Goal: Task Accomplishment & Management: Manage account settings

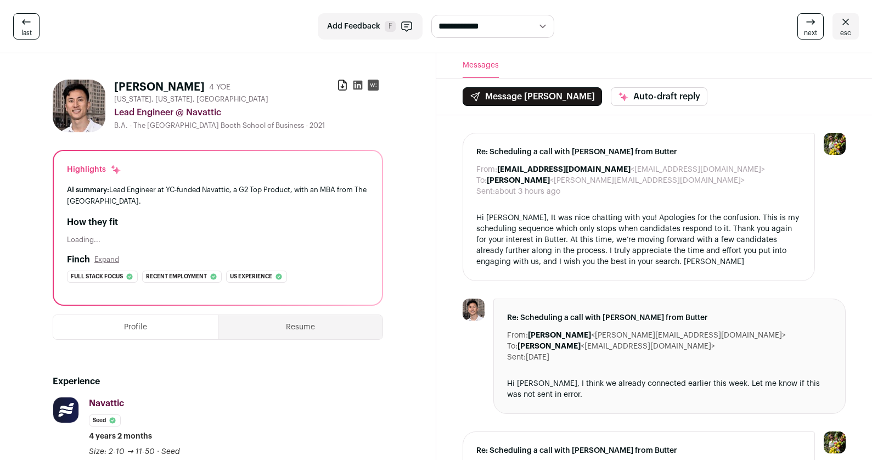
click at [30, 24] on icon at bounding box center [26, 21] width 13 height 13
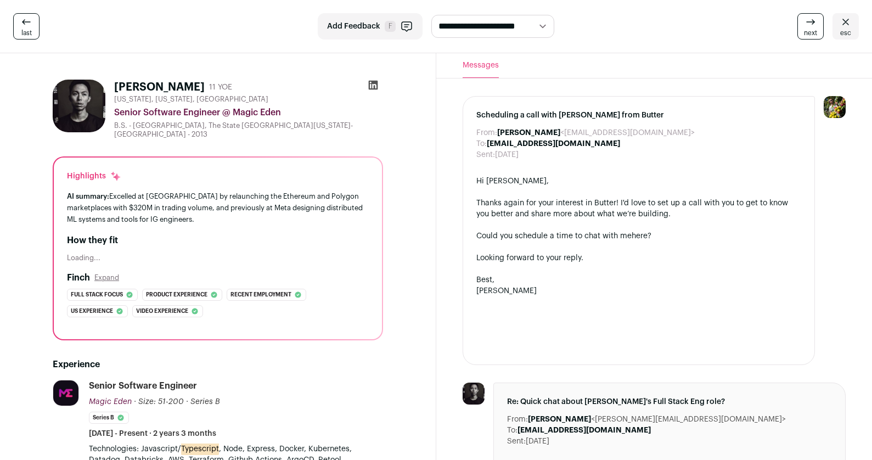
click at [848, 27] on icon at bounding box center [845, 21] width 13 height 13
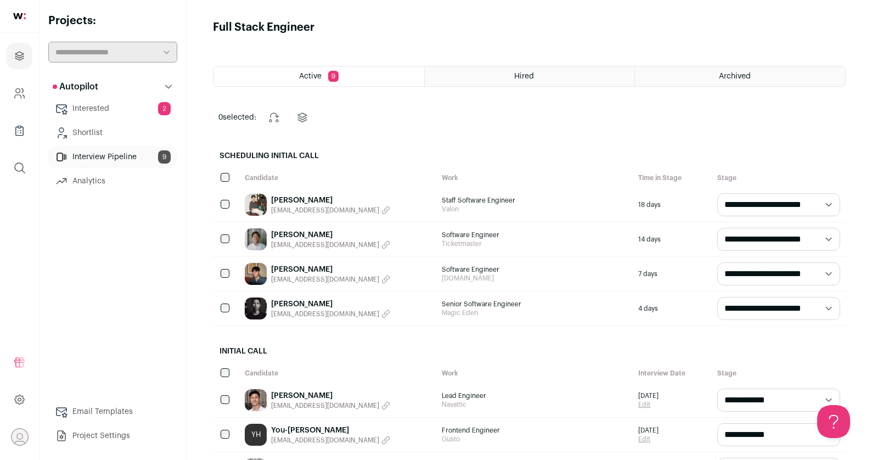
click at [319, 79] on span "Active" at bounding box center [310, 76] width 23 height 8
click at [475, 68] on div "Hired" at bounding box center [530, 76] width 210 height 20
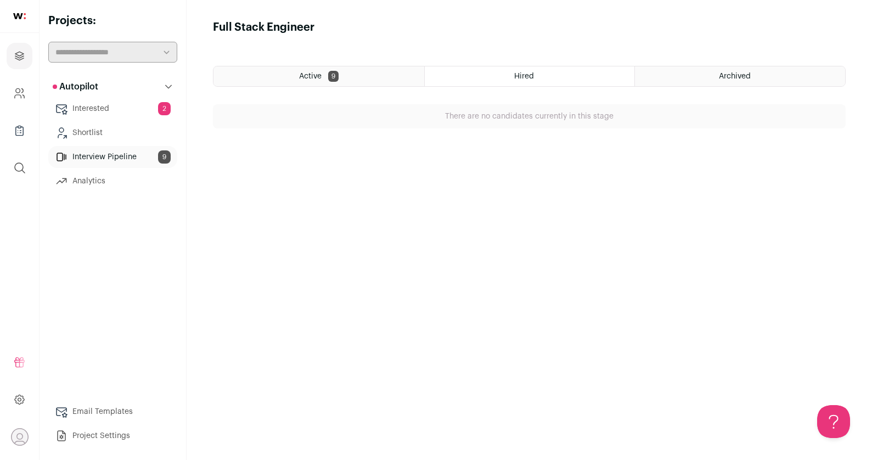
click at [727, 81] on div "Archived" at bounding box center [740, 76] width 210 height 20
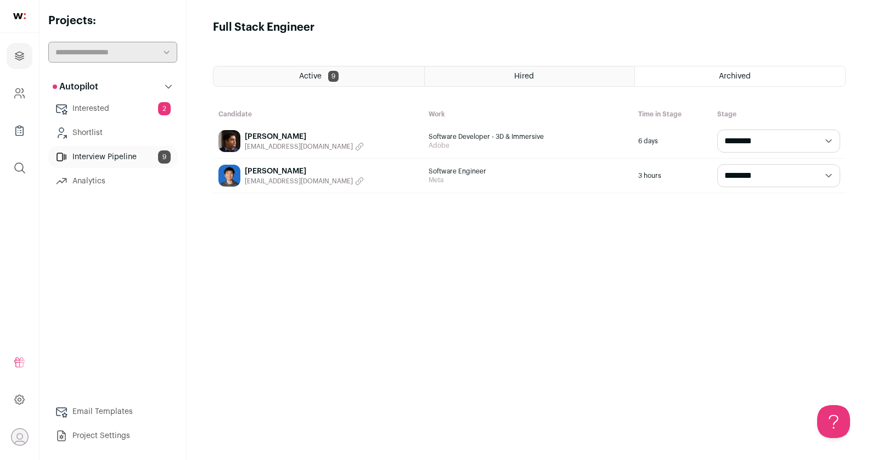
click at [289, 74] on div "Active 9" at bounding box center [319, 76] width 211 height 20
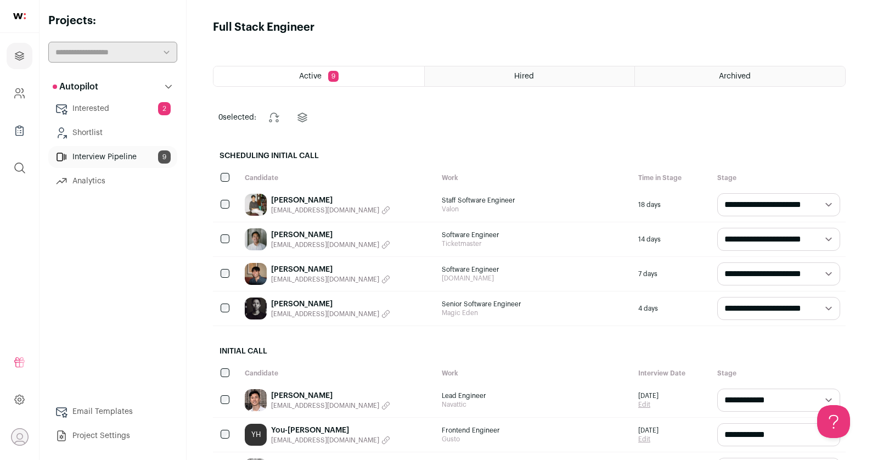
click at [91, 111] on link "Interested 2" at bounding box center [112, 109] width 129 height 22
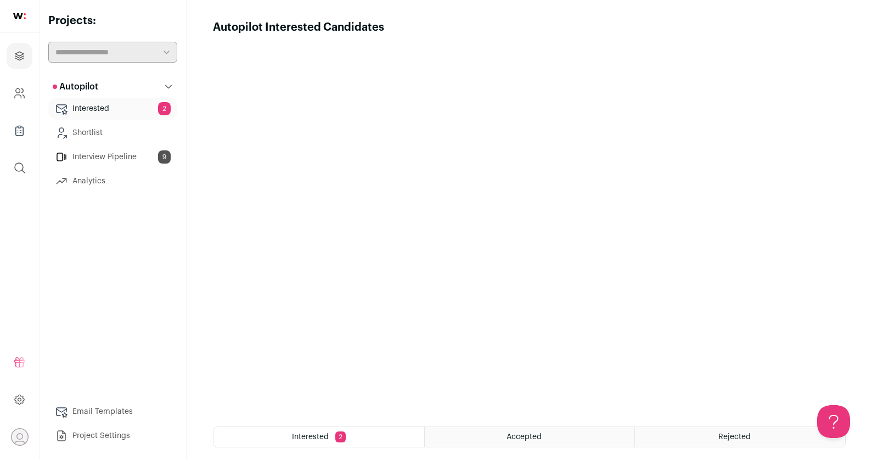
click at [107, 153] on link "Interview Pipeline 9" at bounding box center [112, 157] width 129 height 22
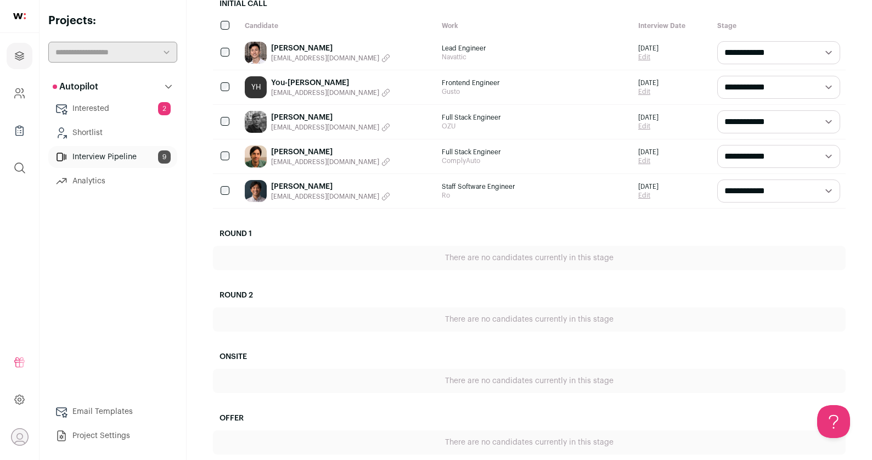
scroll to position [362, 0]
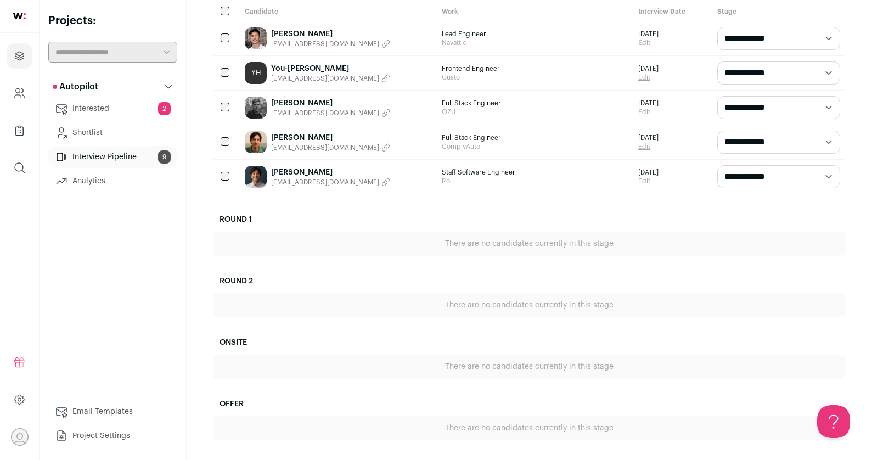
click at [138, 132] on link "Shortlist" at bounding box center [112, 133] width 129 height 22
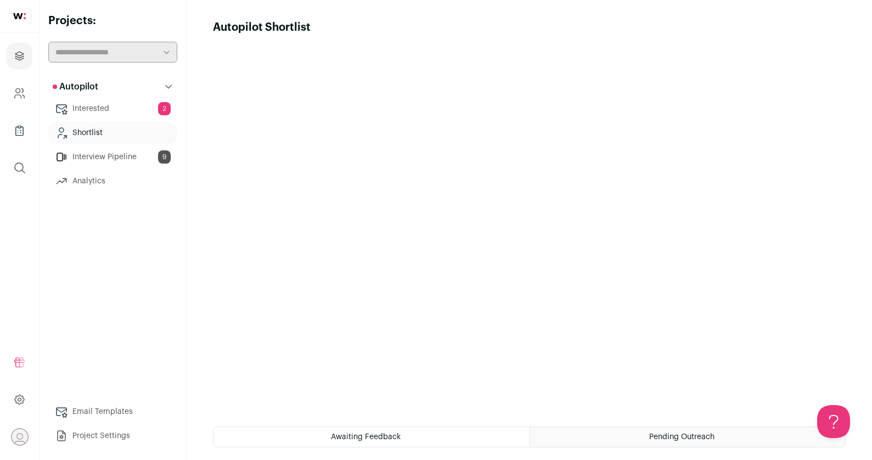
click at [122, 102] on link "Interested 2" at bounding box center [112, 109] width 129 height 22
click at [131, 142] on link "Shortlist" at bounding box center [112, 133] width 129 height 22
click at [131, 159] on link "Interview Pipeline 9" at bounding box center [112, 157] width 129 height 22
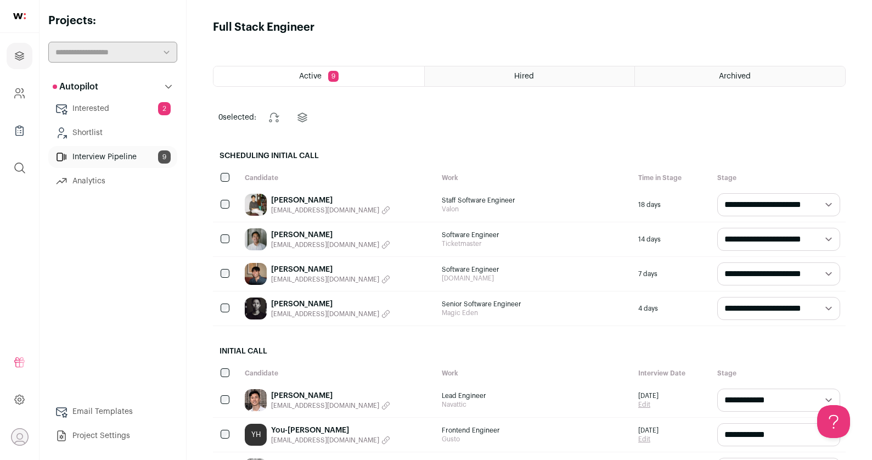
click at [124, 107] on link "Interested 2" at bounding box center [112, 109] width 129 height 22
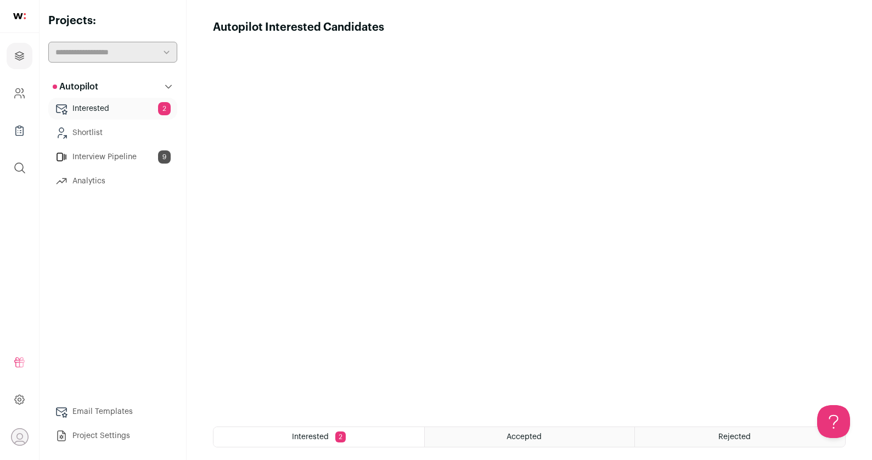
click at [147, 115] on link "Interested 2" at bounding box center [112, 109] width 129 height 22
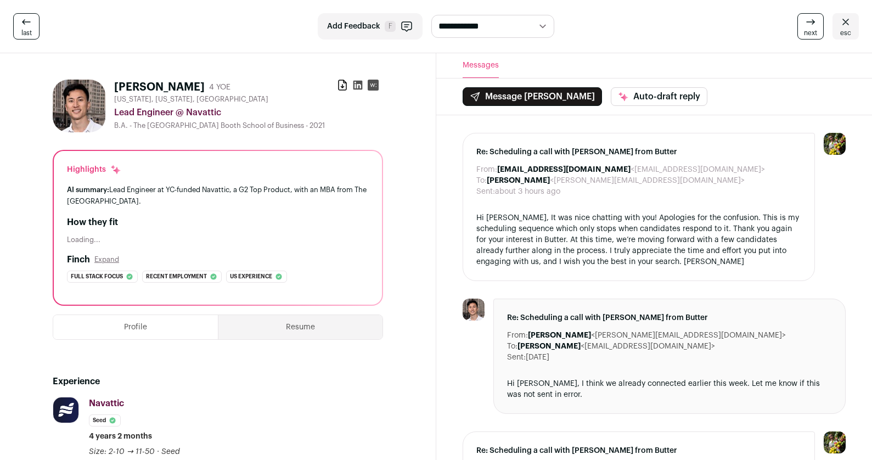
click at [846, 16] on icon at bounding box center [845, 21] width 13 height 13
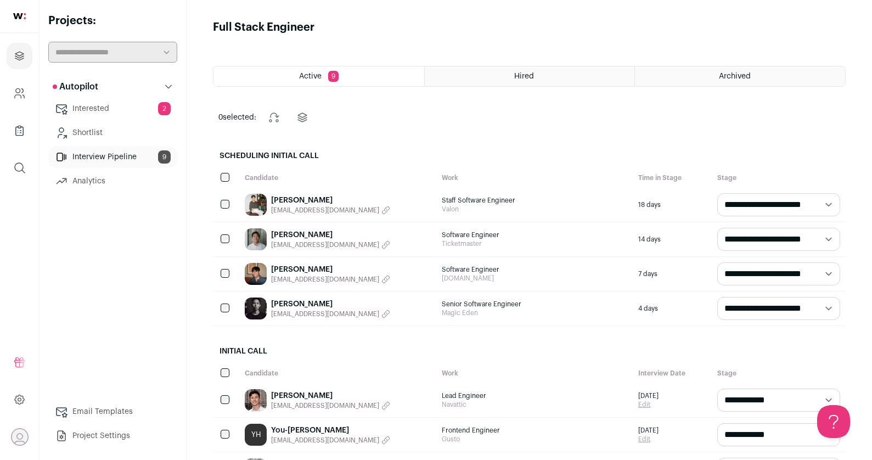
click at [306, 234] on link "[PERSON_NAME]" at bounding box center [330, 235] width 119 height 11
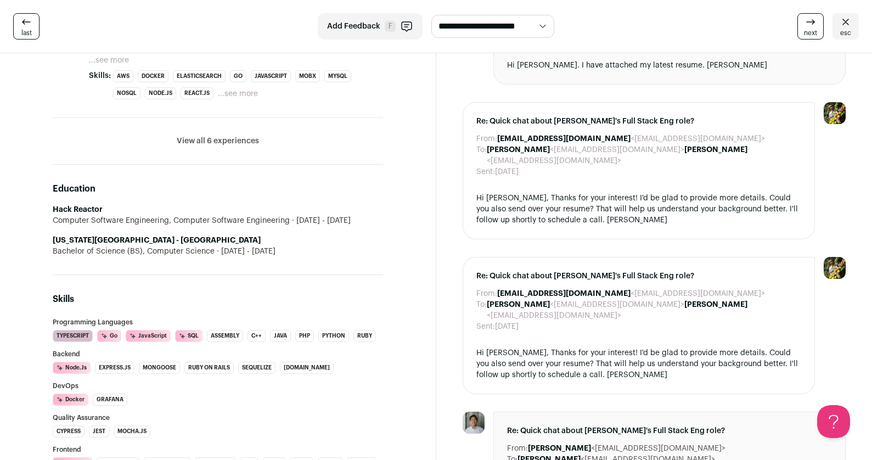
scroll to position [825, 0]
click at [696, 121] on span "Re: Quick chat about [PERSON_NAME]'s Full Stack Eng role?" at bounding box center [640, 122] width 326 height 11
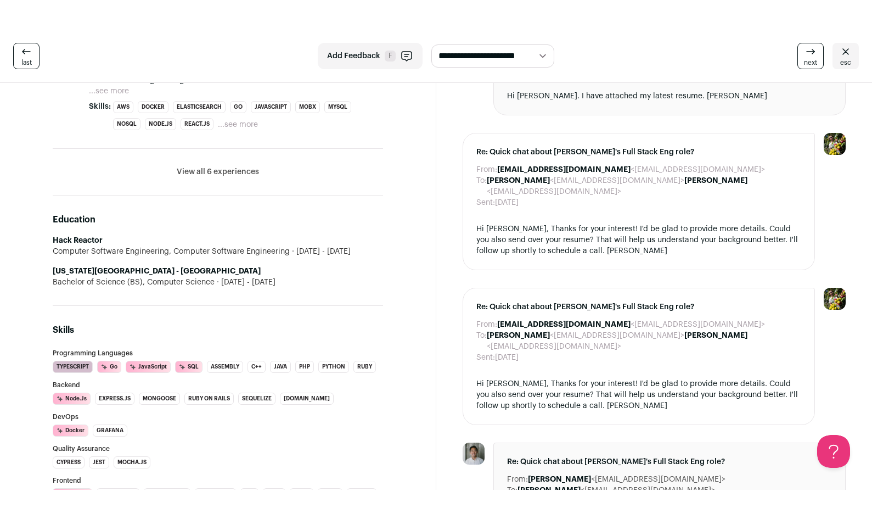
scroll to position [841, 0]
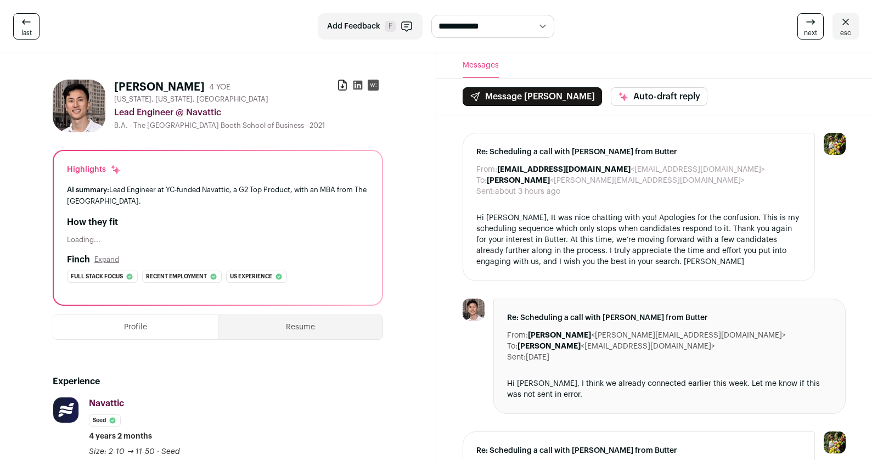
click at [843, 25] on icon at bounding box center [845, 21] width 13 height 13
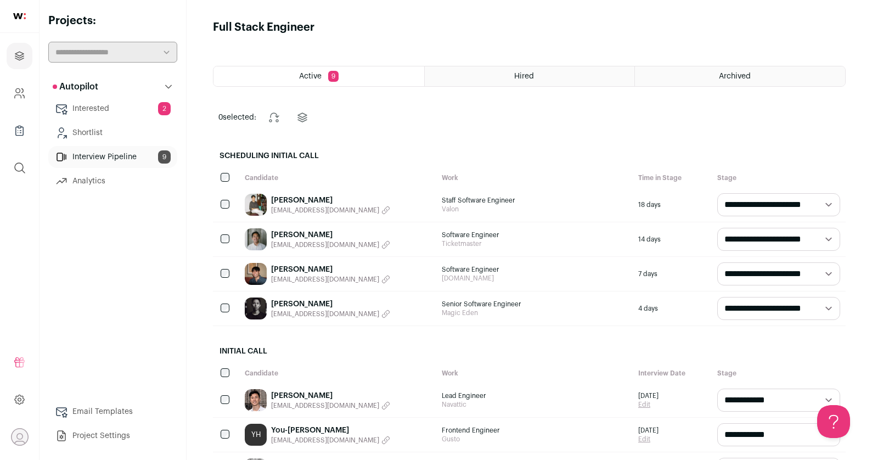
click at [384, 240] on div "[PERSON_NAME] [EMAIL_ADDRESS][DOMAIN_NAME]" at bounding box center [337, 239] width 197 height 34
click at [337, 230] on link "[PERSON_NAME]" at bounding box center [330, 235] width 119 height 11
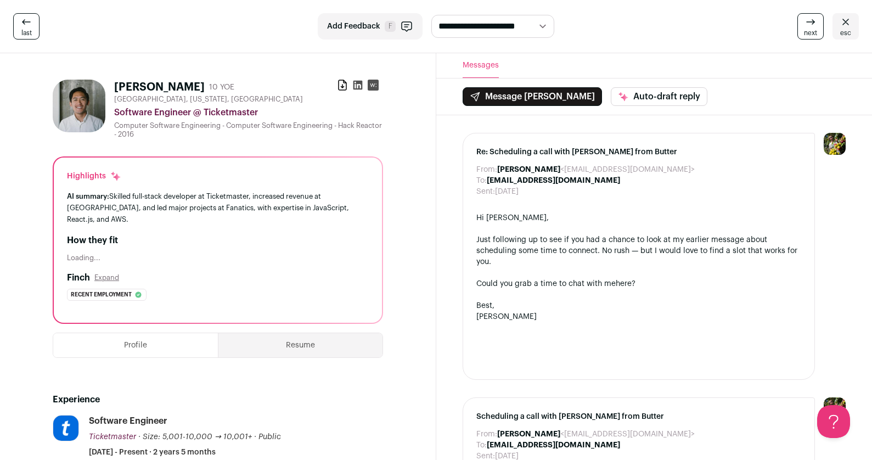
click at [363, 90] on ul at bounding box center [365, 87] width 26 height 15
click at [359, 88] on icon at bounding box center [357, 85] width 9 height 9
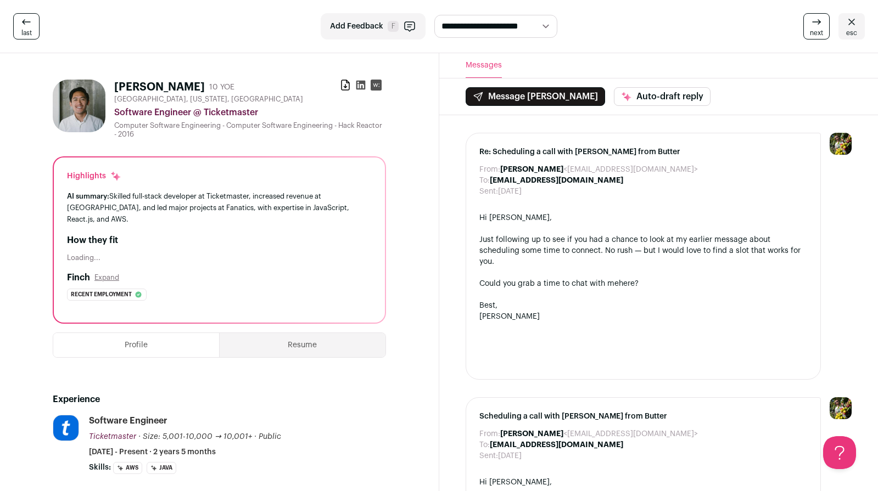
click at [36, 31] on link "last" at bounding box center [26, 26] width 26 height 26
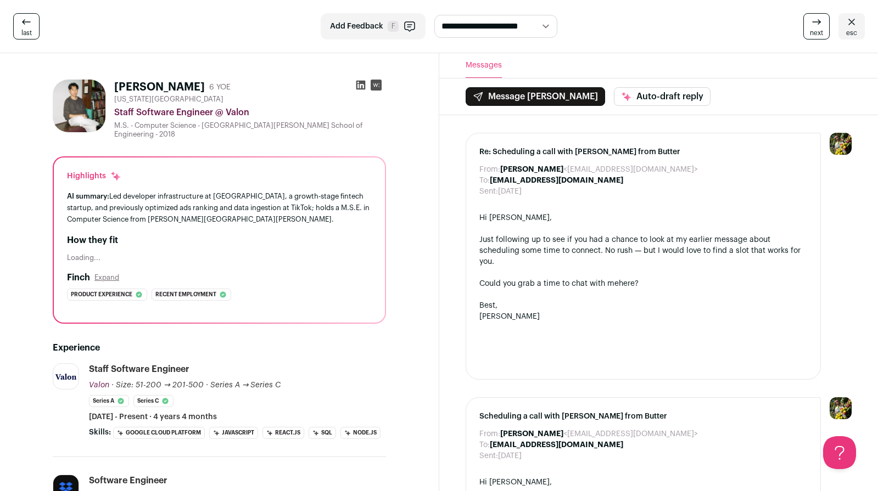
click at [36, 30] on link "last" at bounding box center [26, 26] width 26 height 26
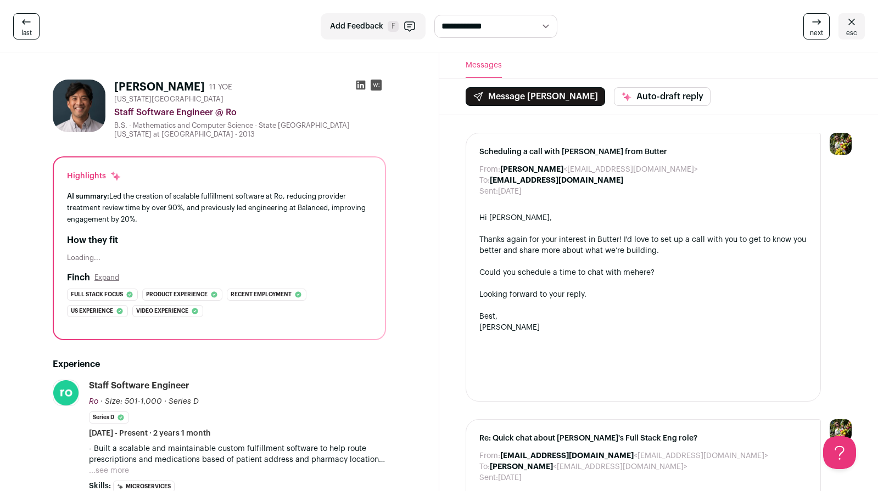
click at [36, 30] on link "last" at bounding box center [26, 26] width 26 height 26
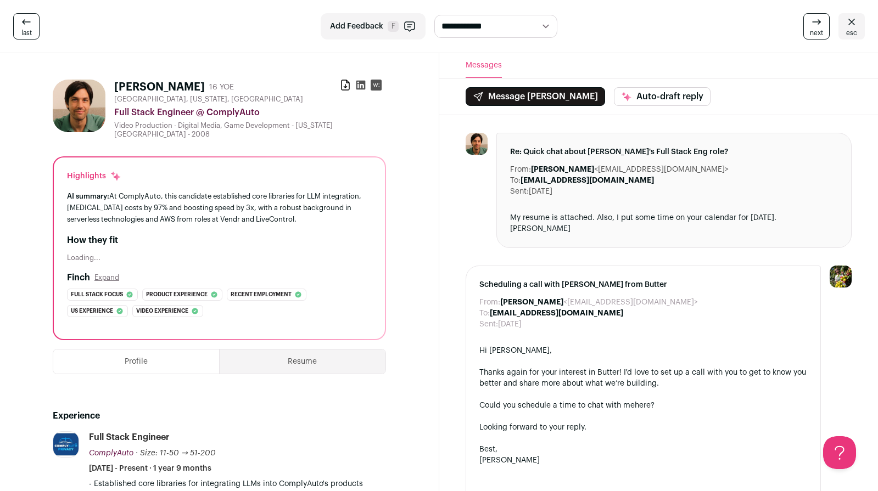
click at [36, 30] on link "last" at bounding box center [26, 26] width 26 height 26
